Goal: Navigation & Orientation: Find specific page/section

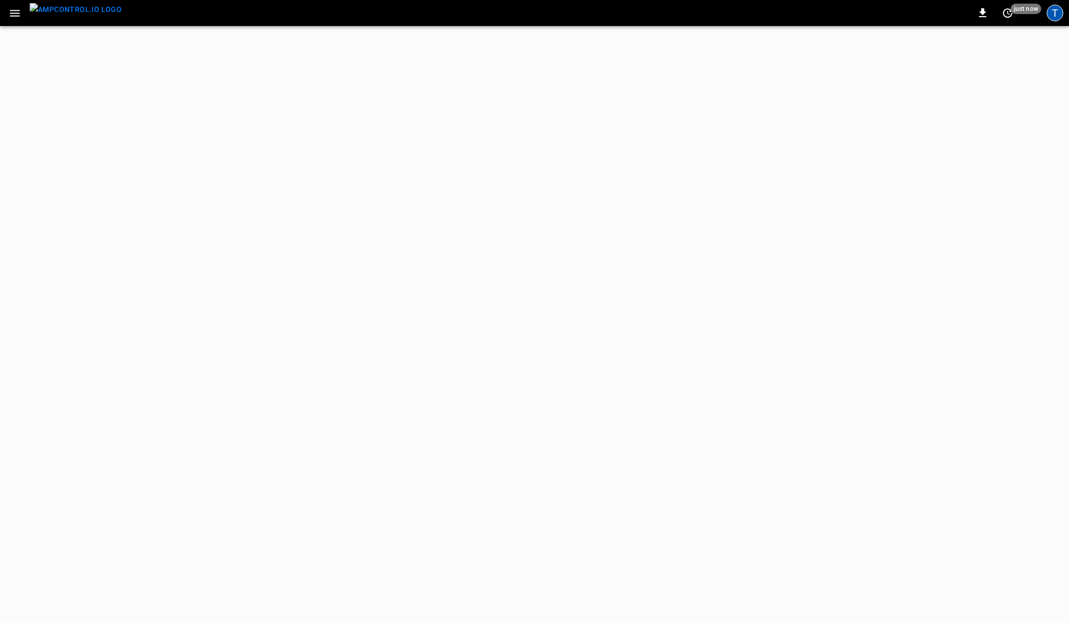
click at [1053, 15] on div "T" at bounding box center [1055, 13] width 17 height 17
